Goal: Task Accomplishment & Management: Complete application form

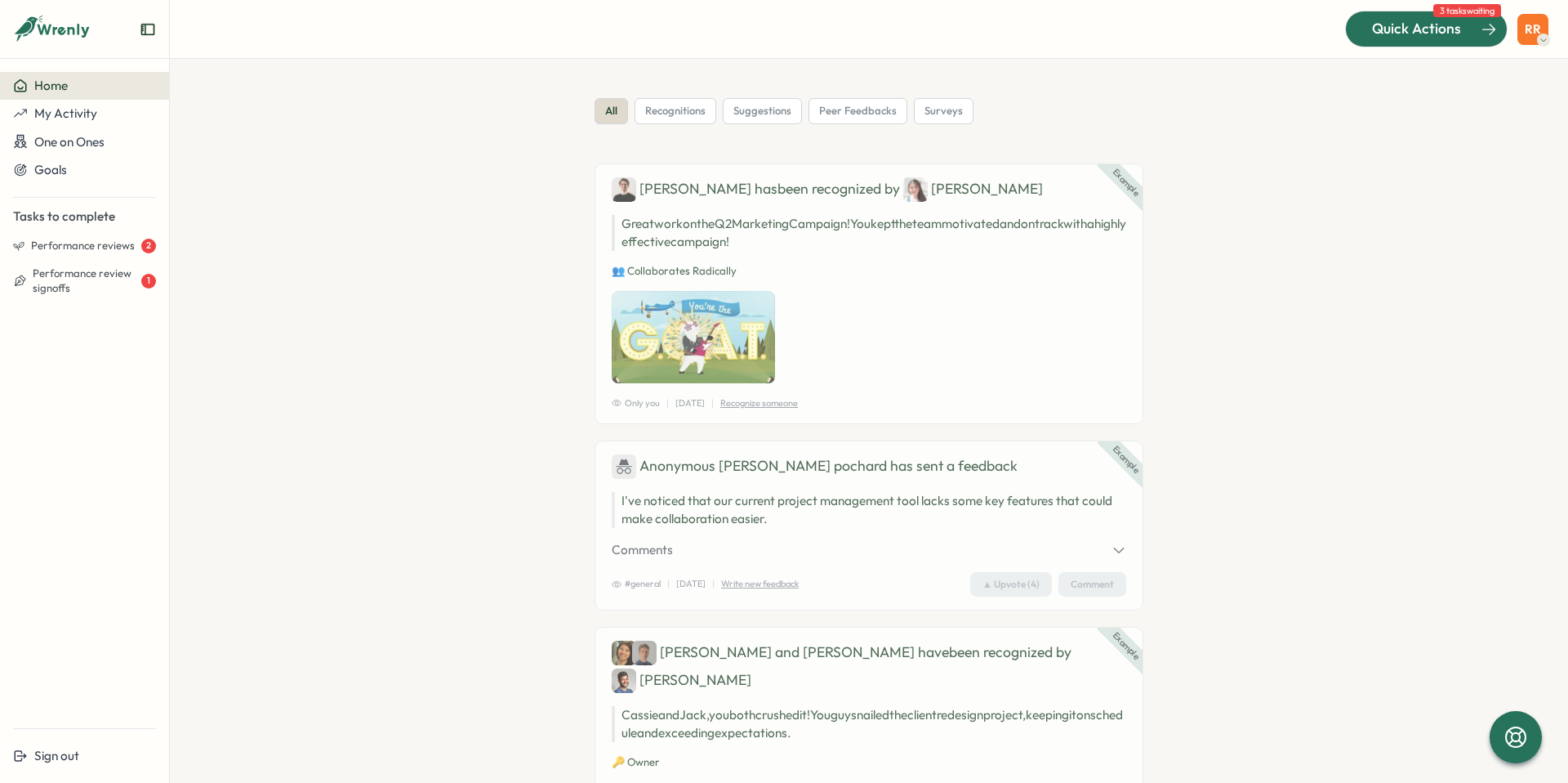
click at [1414, 27] on span "Quick Actions" at bounding box center [1417, 29] width 89 height 21
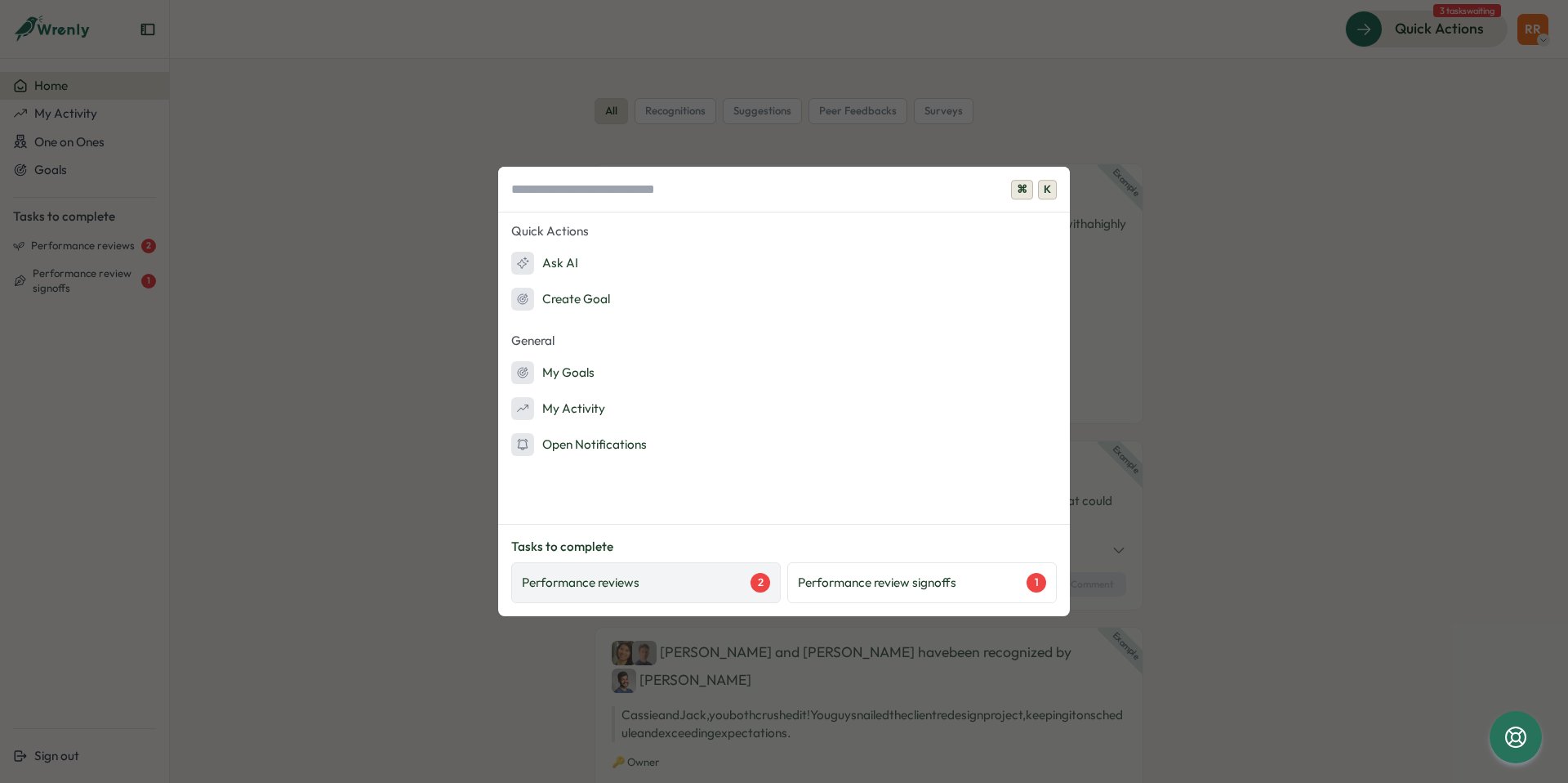
click at [689, 589] on div "Performance reviews 2" at bounding box center [646, 583] width 248 height 20
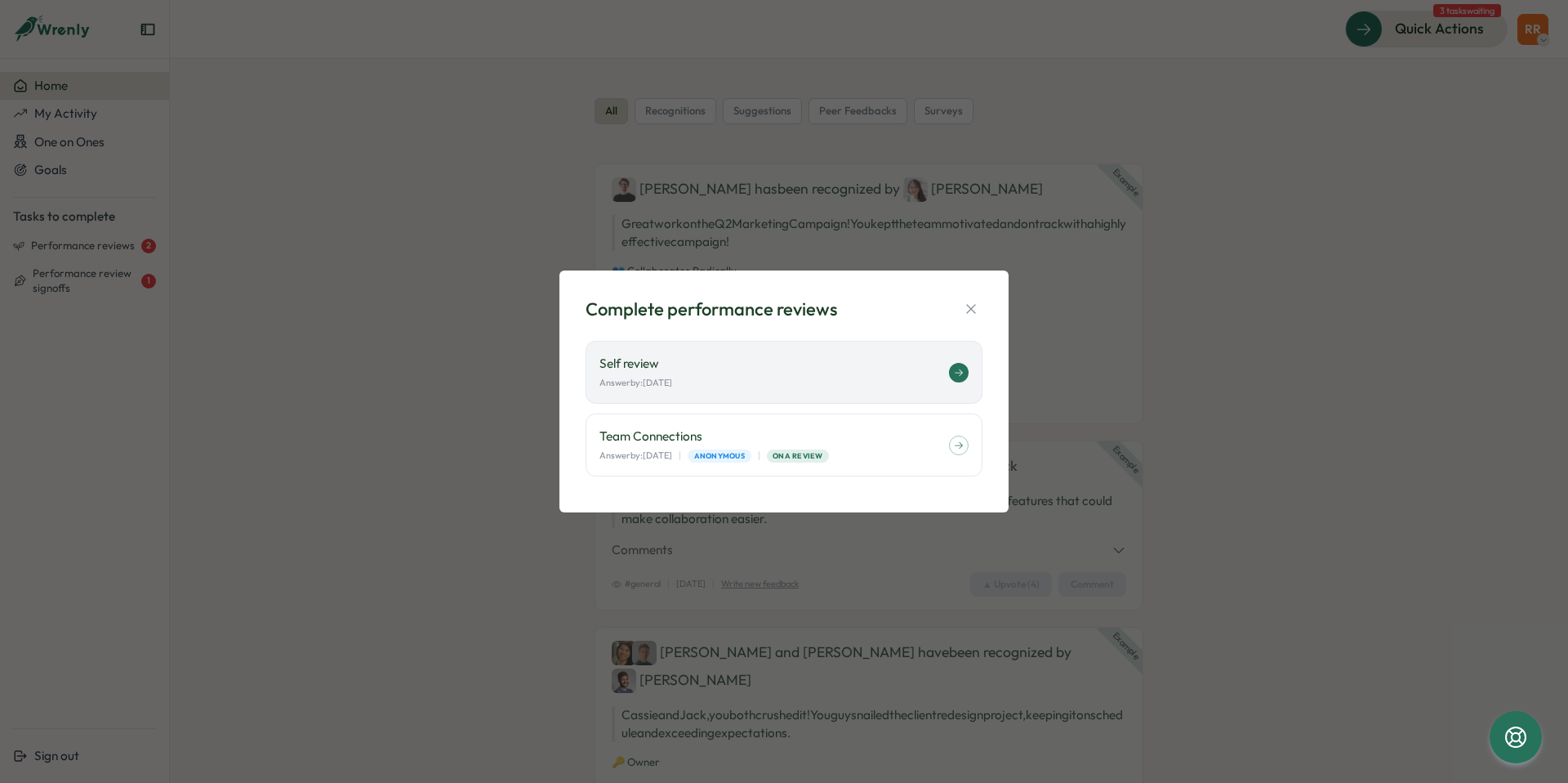
click at [674, 369] on p "Self review" at bounding box center [775, 364] width 350 height 18
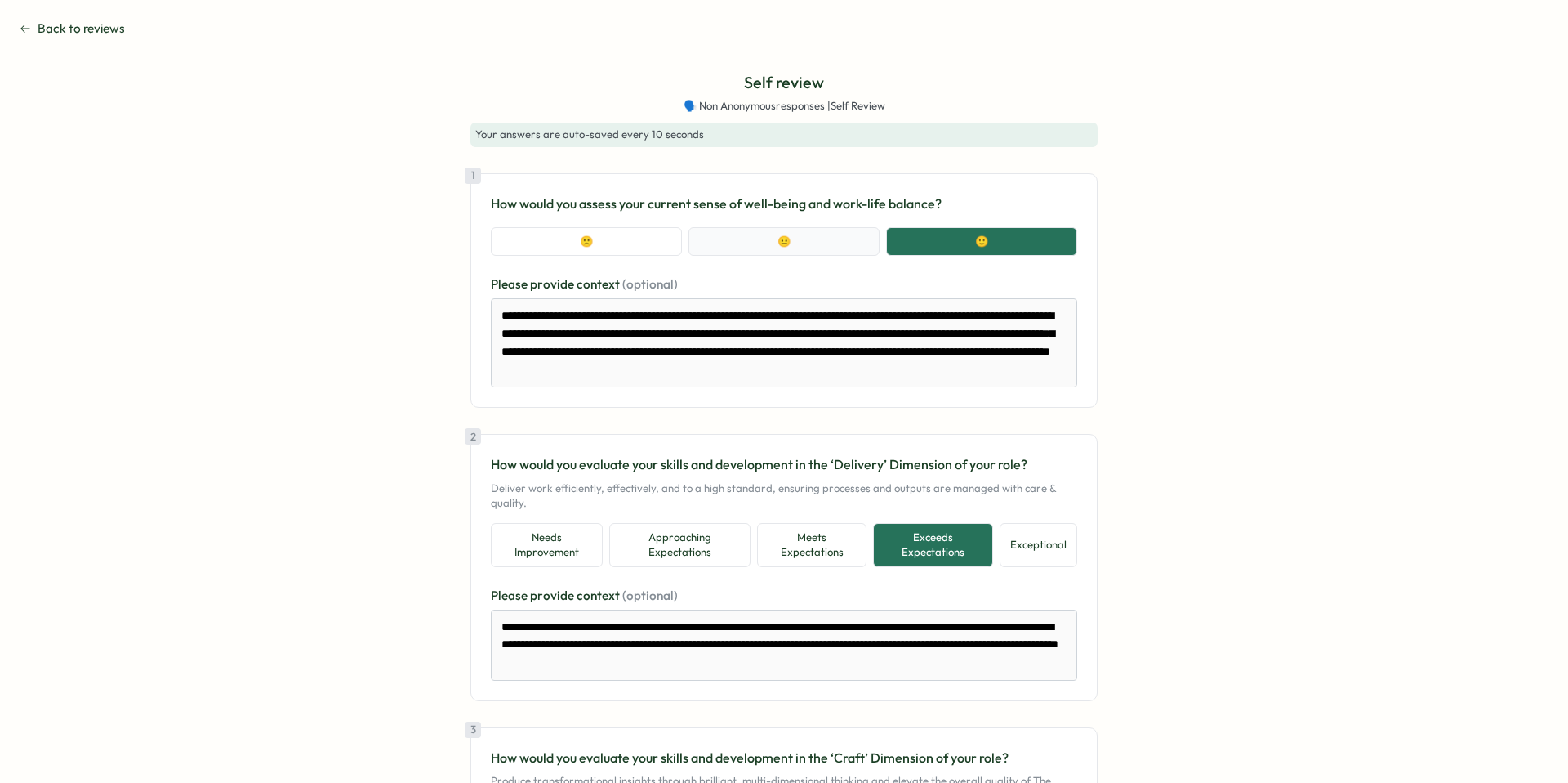
click at [784, 242] on button "😐" at bounding box center [784, 242] width 191 height 30
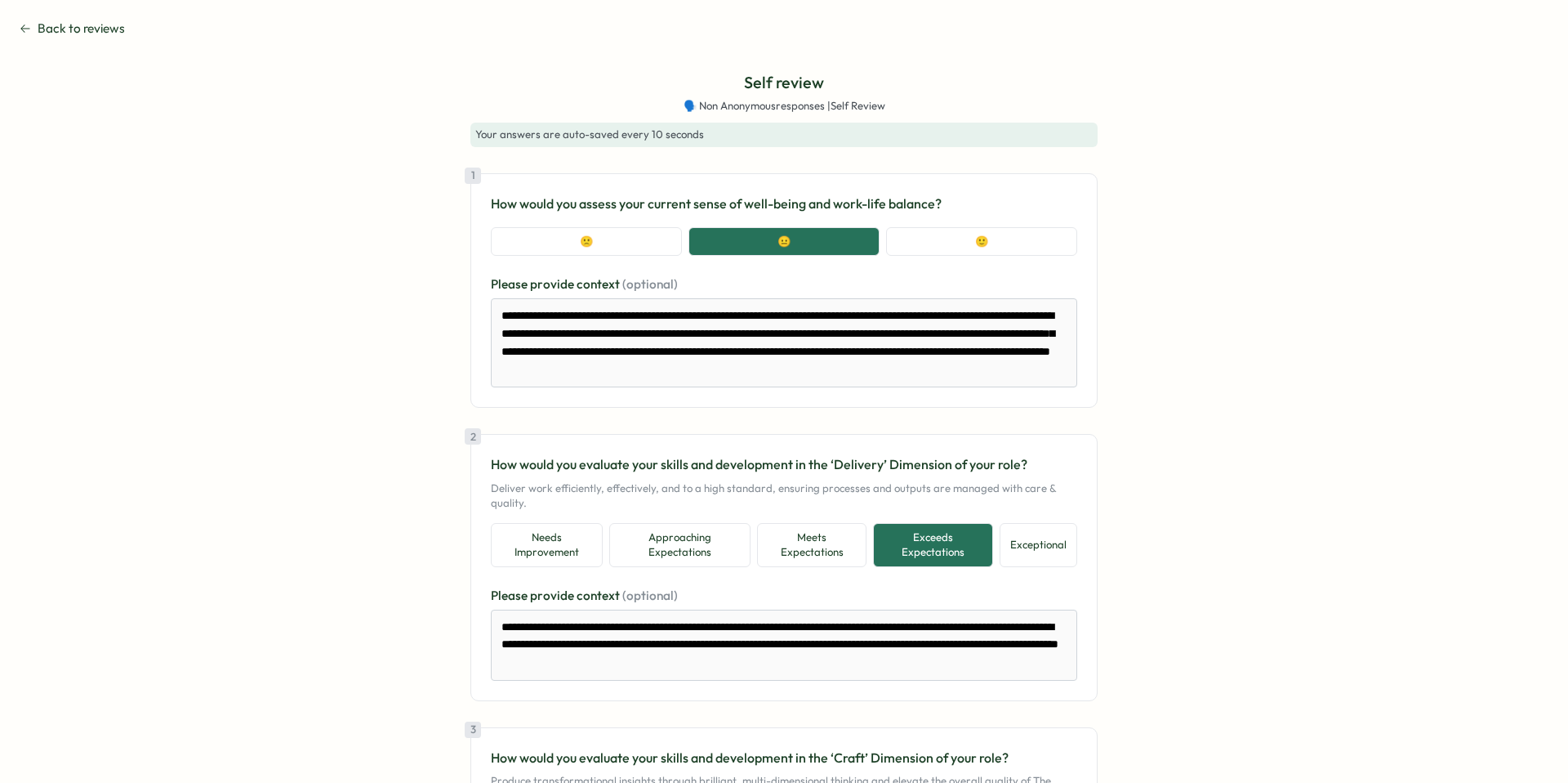
type textarea "*"
